Goal: Information Seeking & Learning: Learn about a topic

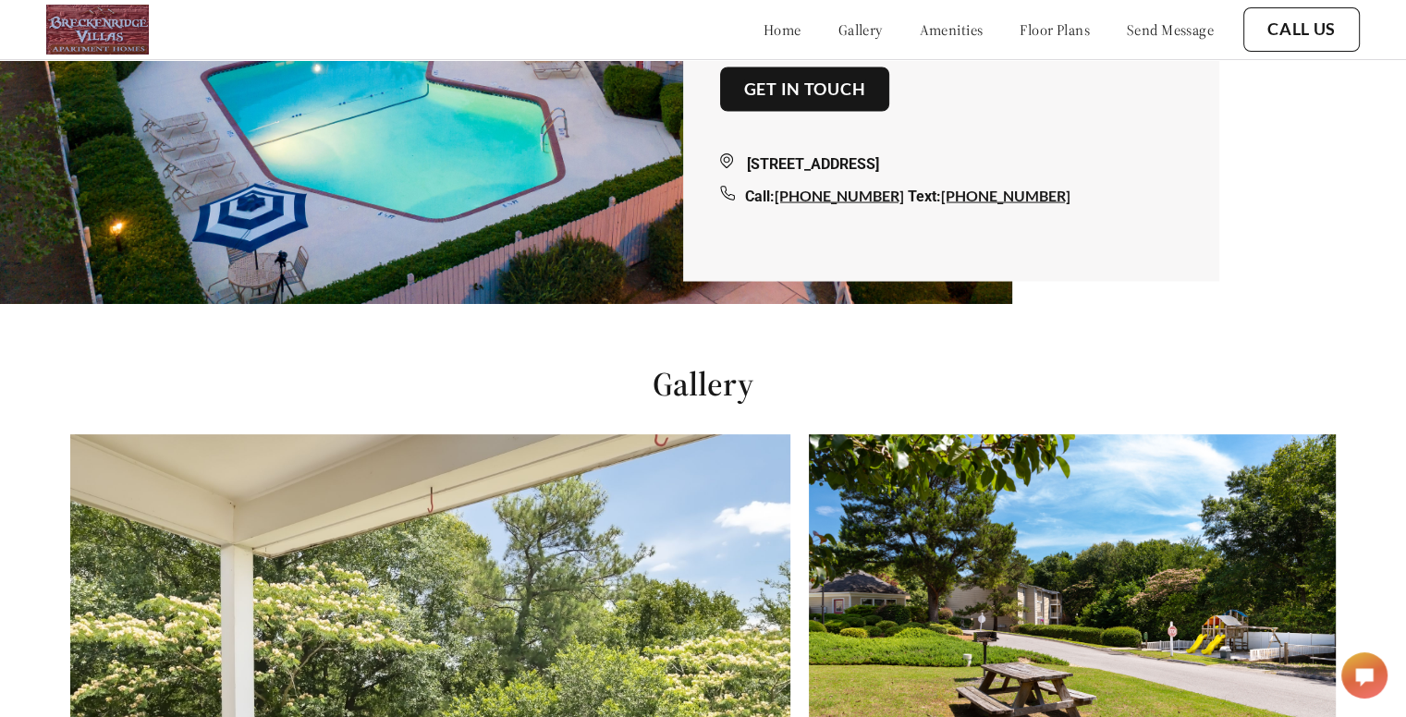
scroll to position [172, 0]
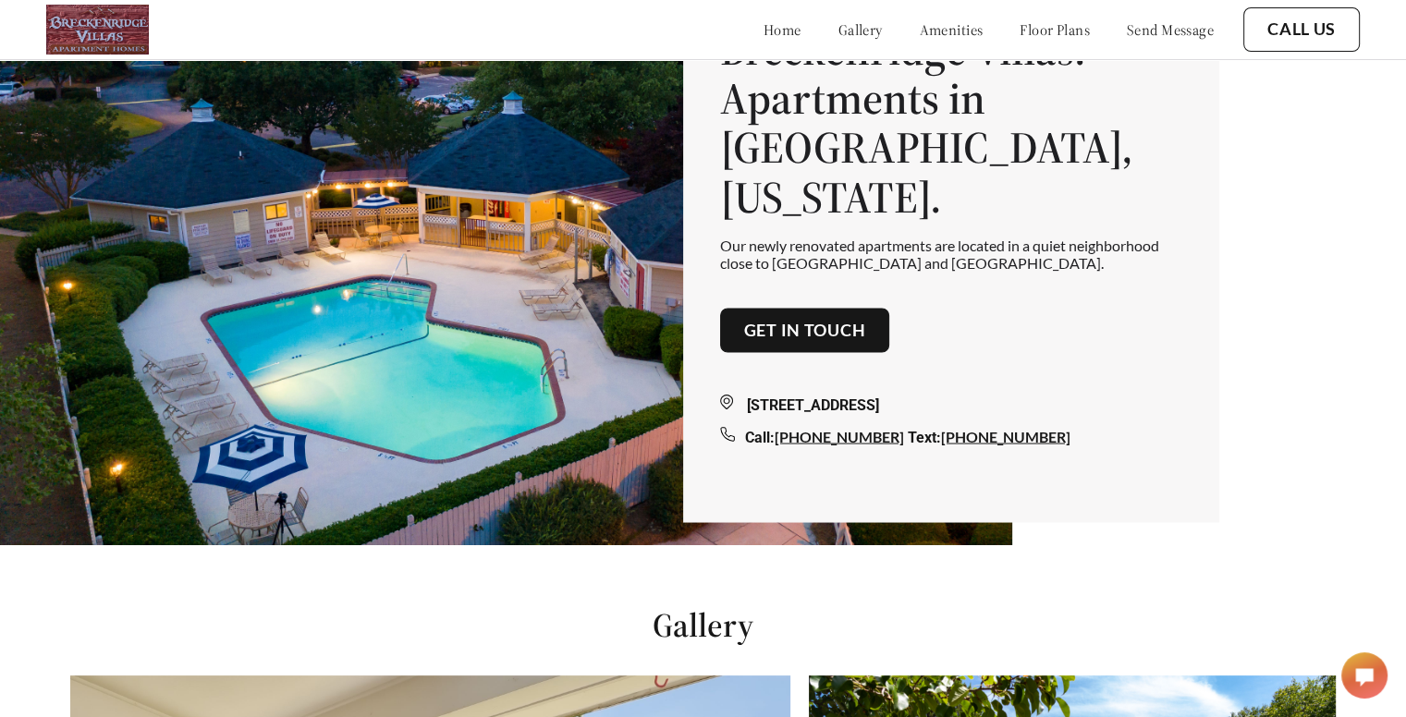
click at [1020, 27] on link "floor plans" at bounding box center [1055, 29] width 70 height 18
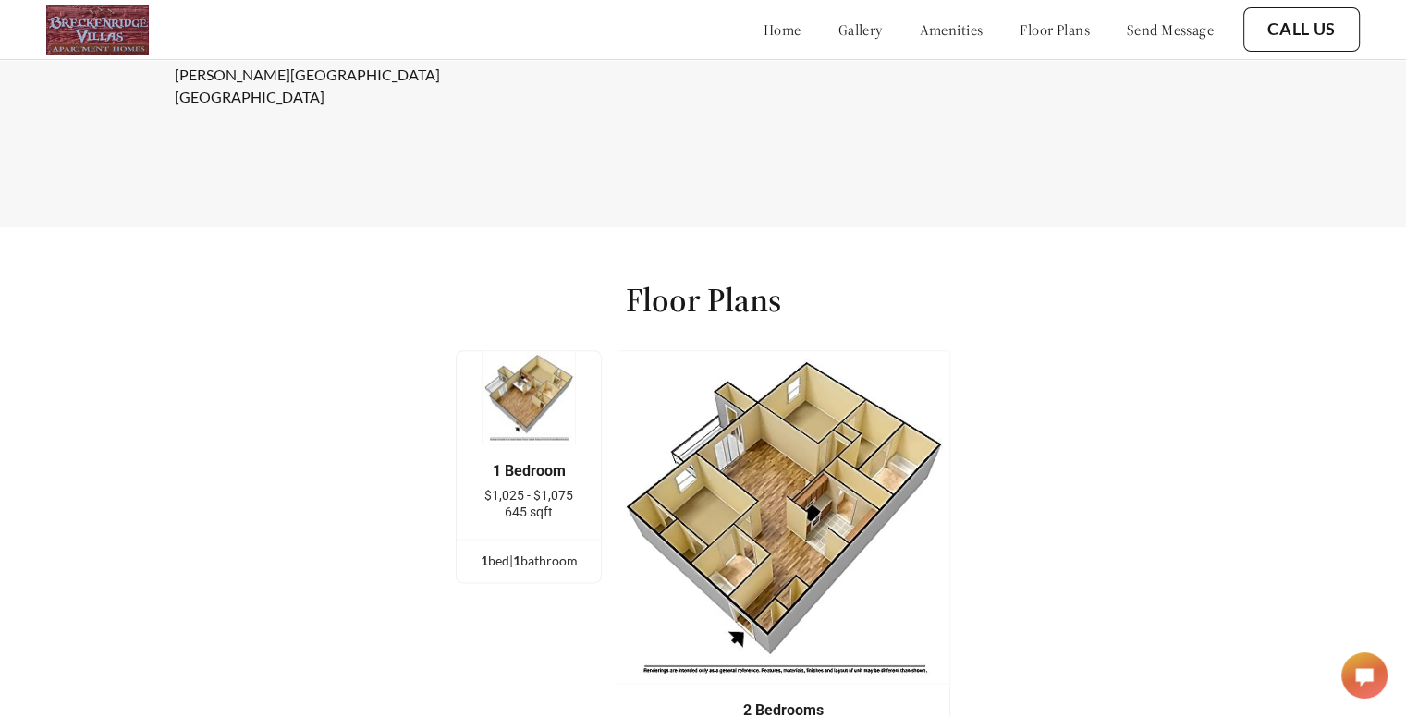
scroll to position [2382, 0]
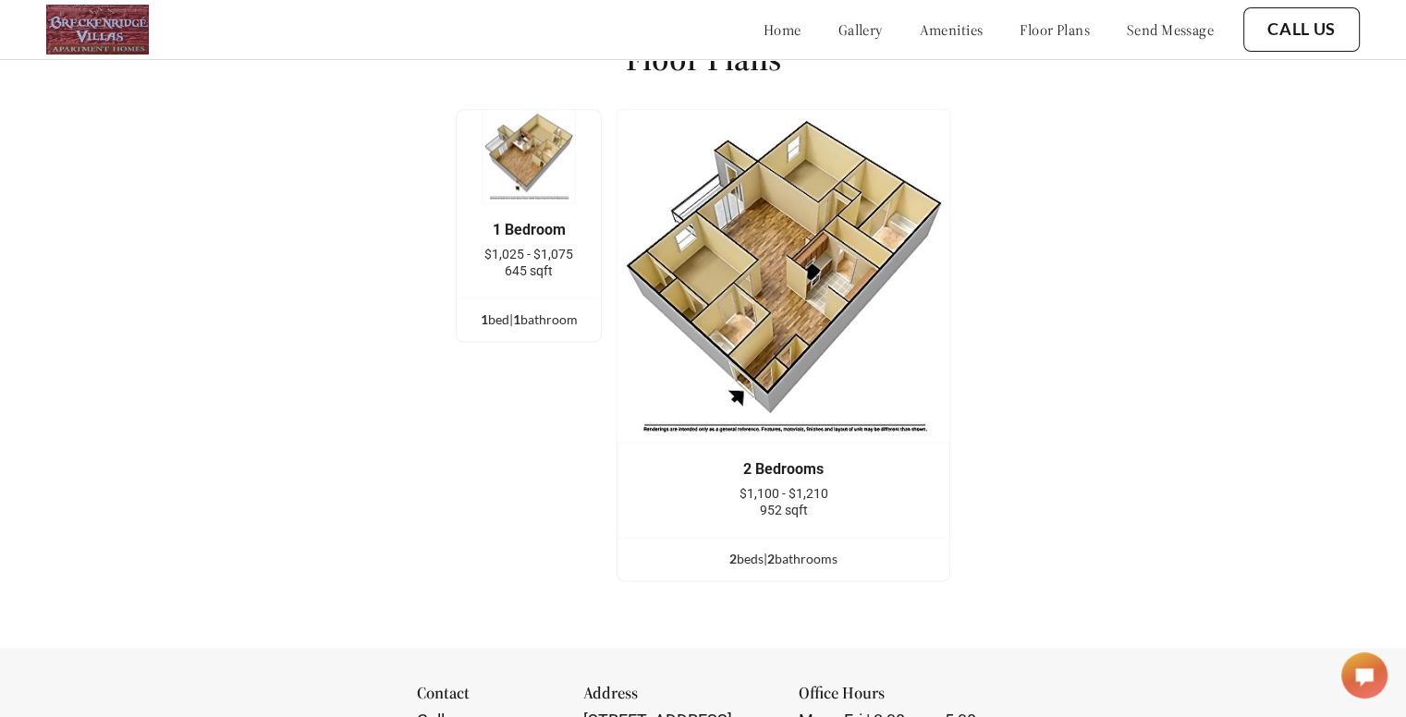
click at [774, 373] on img at bounding box center [784, 276] width 334 height 334
click at [808, 569] on div "2 bed s | 2 bathroom s" at bounding box center [783, 559] width 332 height 20
